Goal: Transaction & Acquisition: Purchase product/service

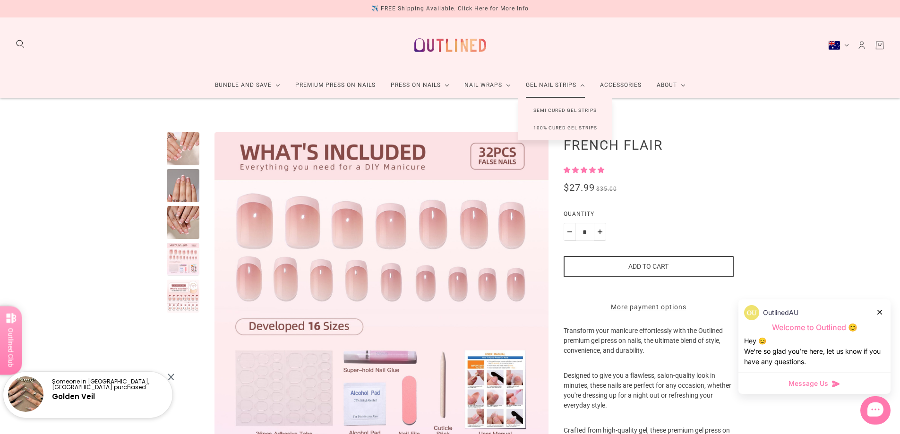
click at [539, 86] on link "Gel Nail Strips" at bounding box center [555, 85] width 74 height 25
click at [539, 107] on link "Semi Cured Gel Strips" at bounding box center [565, 110] width 94 height 17
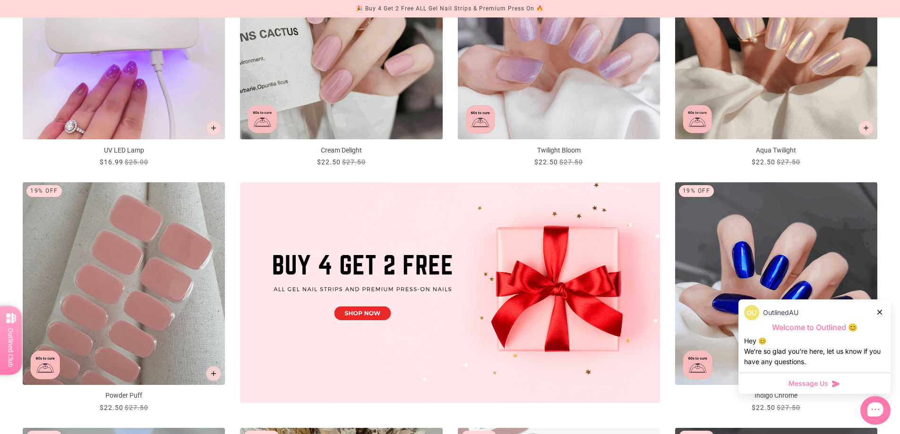
scroll to position [283, 0]
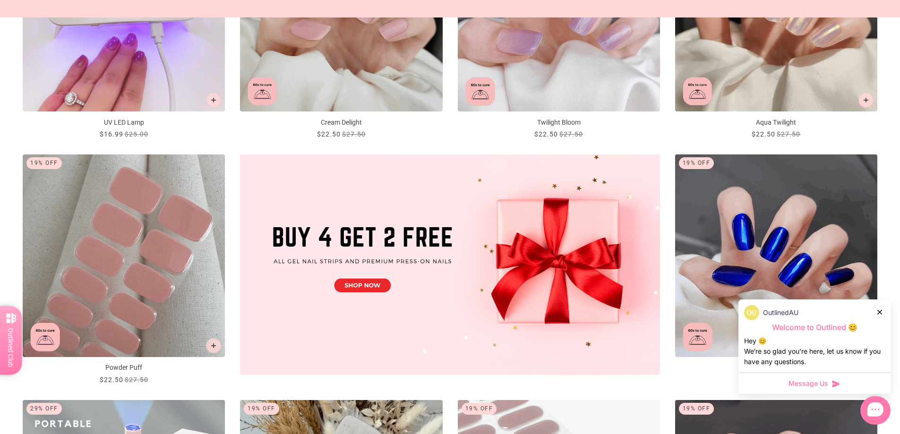
click at [394, 221] on img at bounding box center [450, 264] width 420 height 220
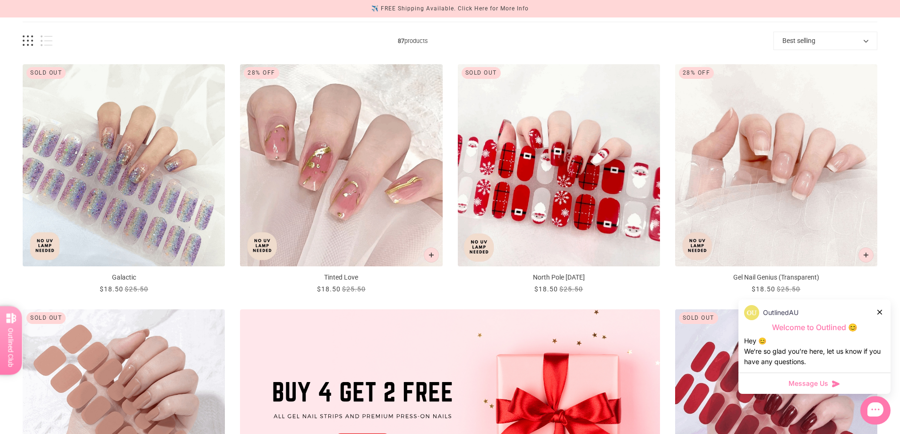
scroll to position [142, 0]
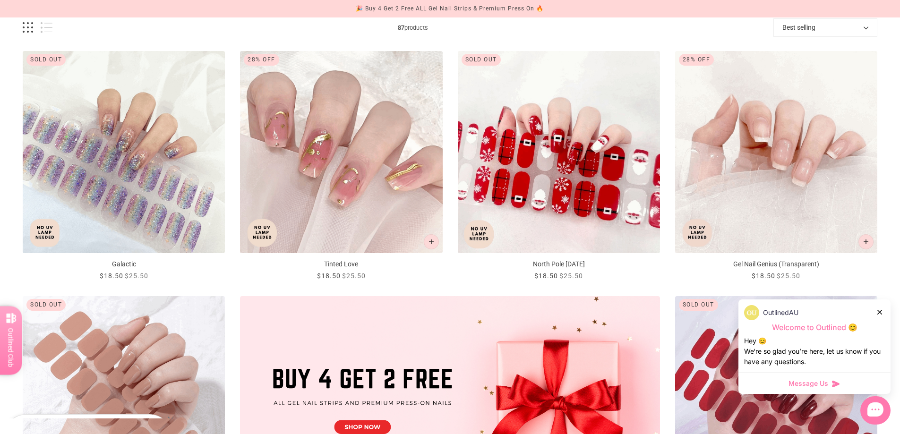
click at [122, 135] on img "Galactic" at bounding box center [124, 152] width 202 height 202
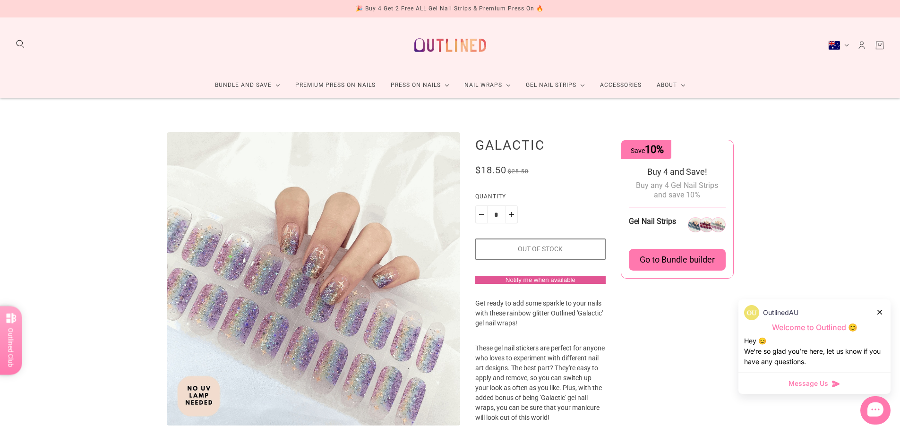
click at [670, 262] on span "Go to Bundle builder" at bounding box center [676, 260] width 75 height 10
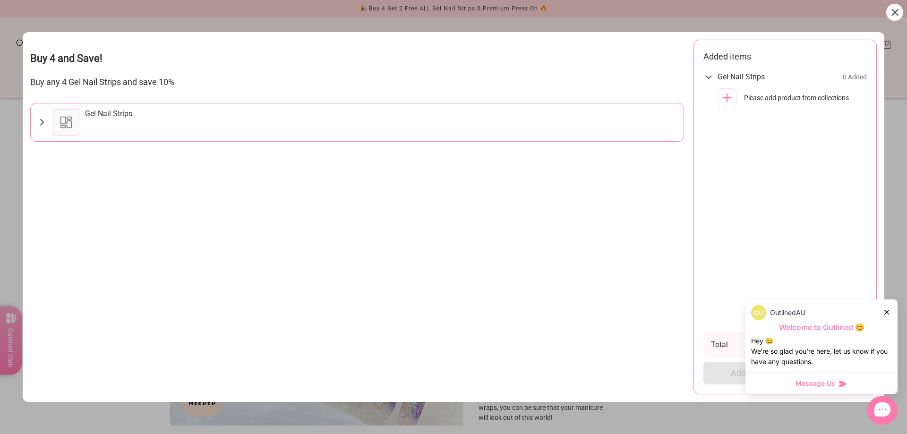
click at [38, 118] on icon at bounding box center [41, 122] width 11 height 11
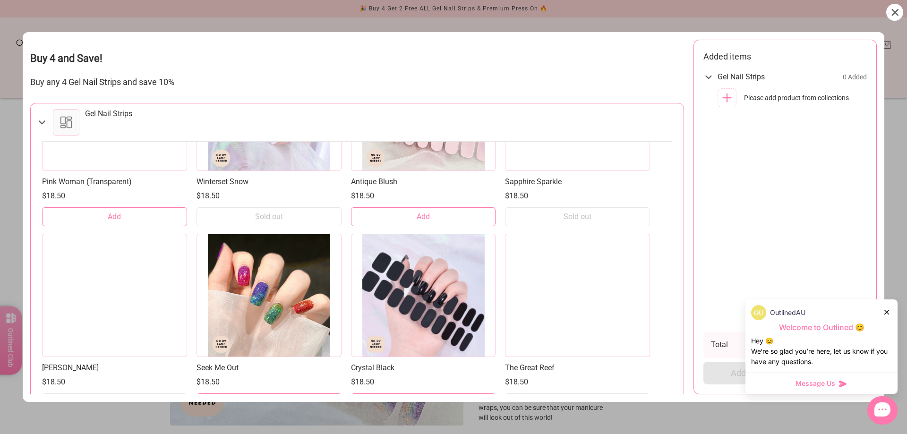
scroll to position [661, 0]
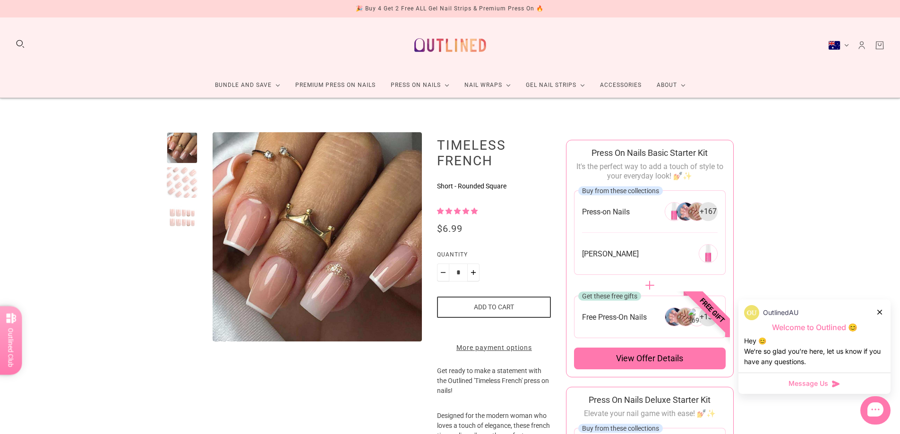
scroll to position [47, 0]
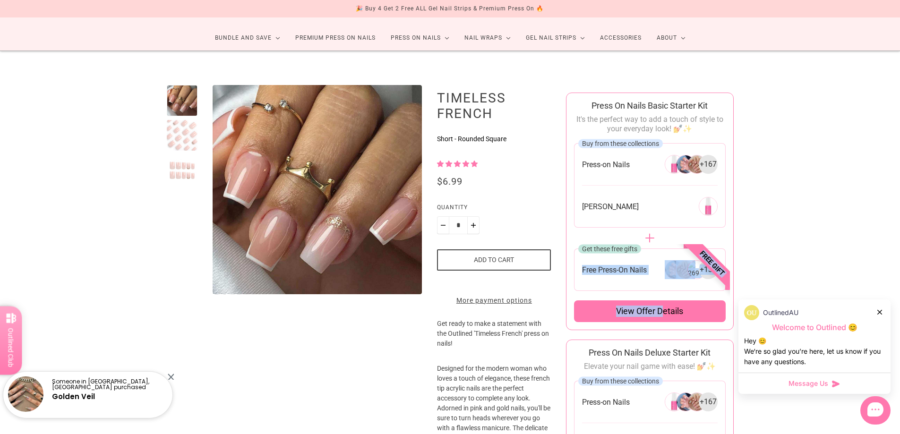
drag, startPoint x: 665, startPoint y: 307, endPoint x: 662, endPoint y: 282, distance: 25.2
click at [662, 282] on div "Buy from these collections Press-on Nails + 167 Nail Glue Get these free gifts …" at bounding box center [649, 232] width 151 height 179
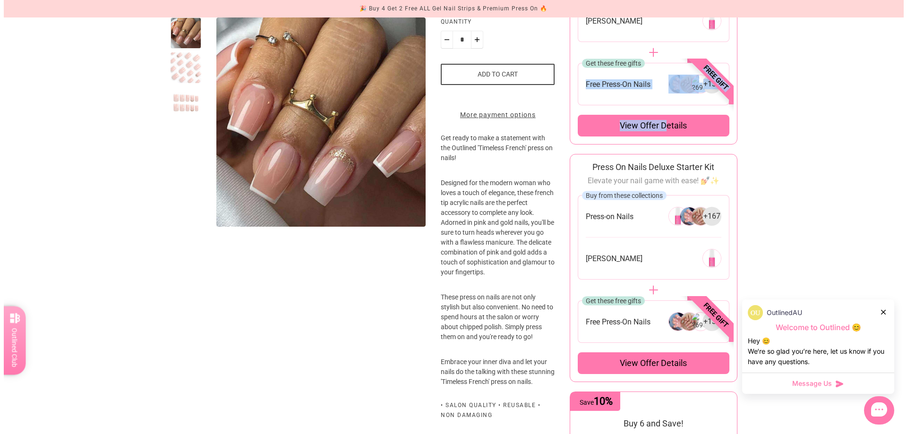
scroll to position [236, 0]
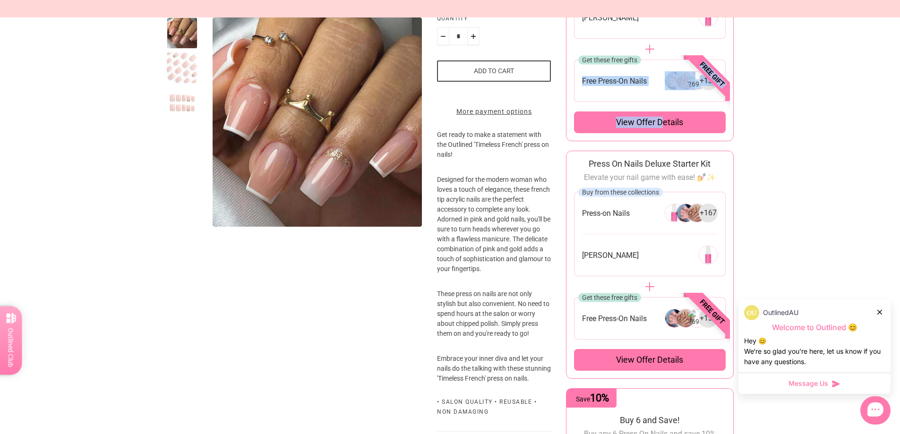
click at [653, 124] on span "View offer details" at bounding box center [649, 122] width 67 height 11
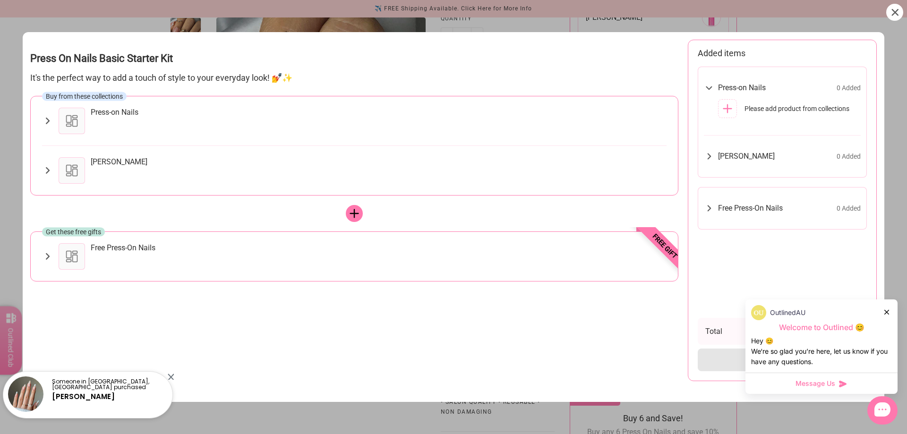
click at [732, 112] on icon at bounding box center [727, 108] width 11 height 11
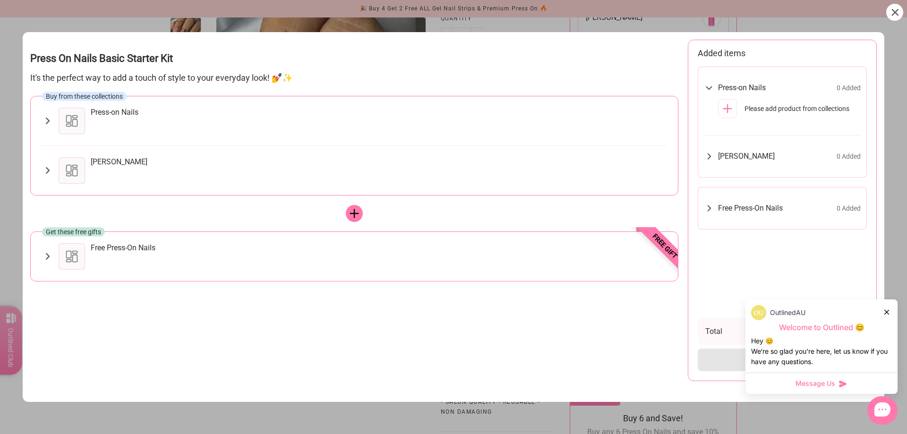
click at [885, 315] on div at bounding box center [887, 312] width 6 height 10
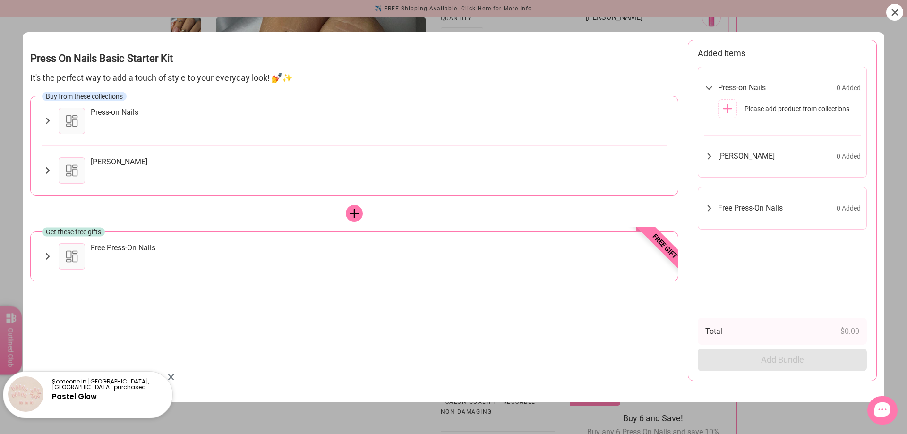
click at [72, 259] on div at bounding box center [72, 256] width 26 height 26
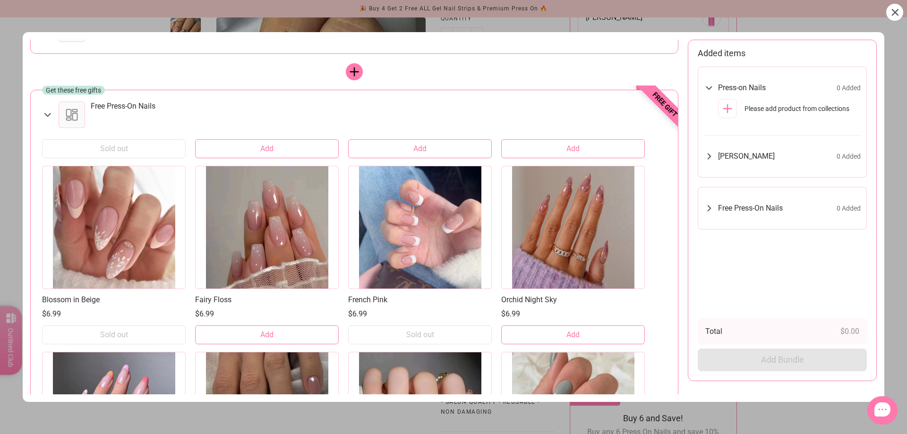
scroll to position [285, 0]
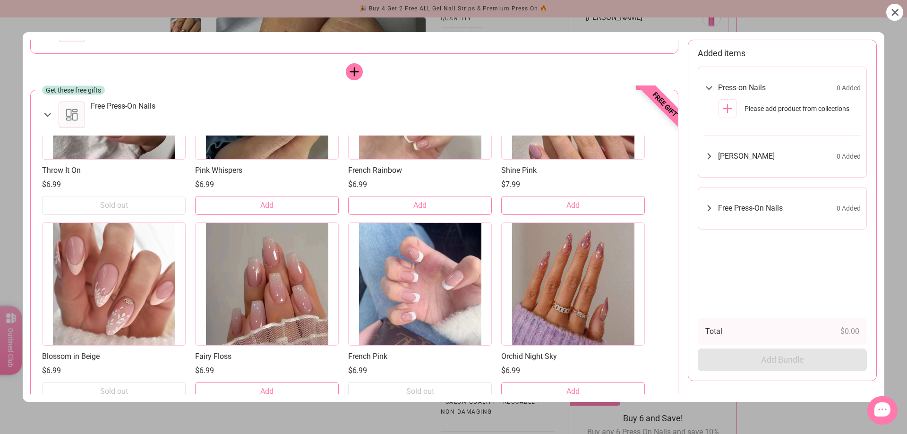
click at [424, 280] on div at bounding box center [420, 283] width 144 height 123
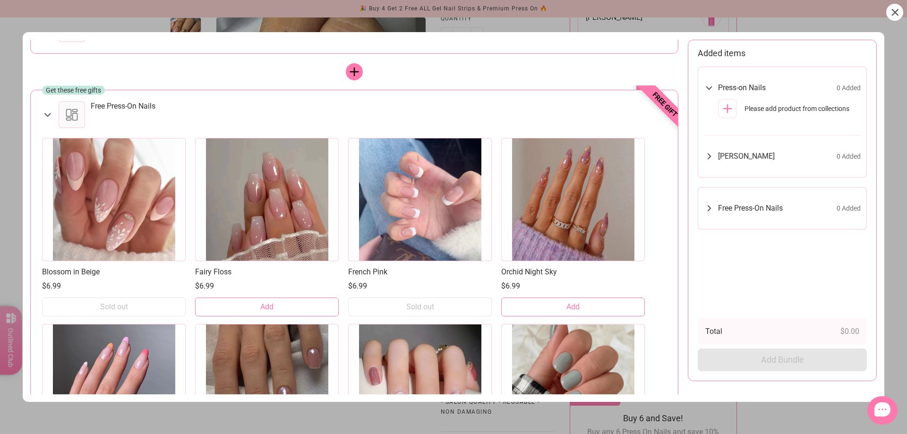
scroll to position [380, 0]
